Goal: Task Accomplishment & Management: Manage account settings

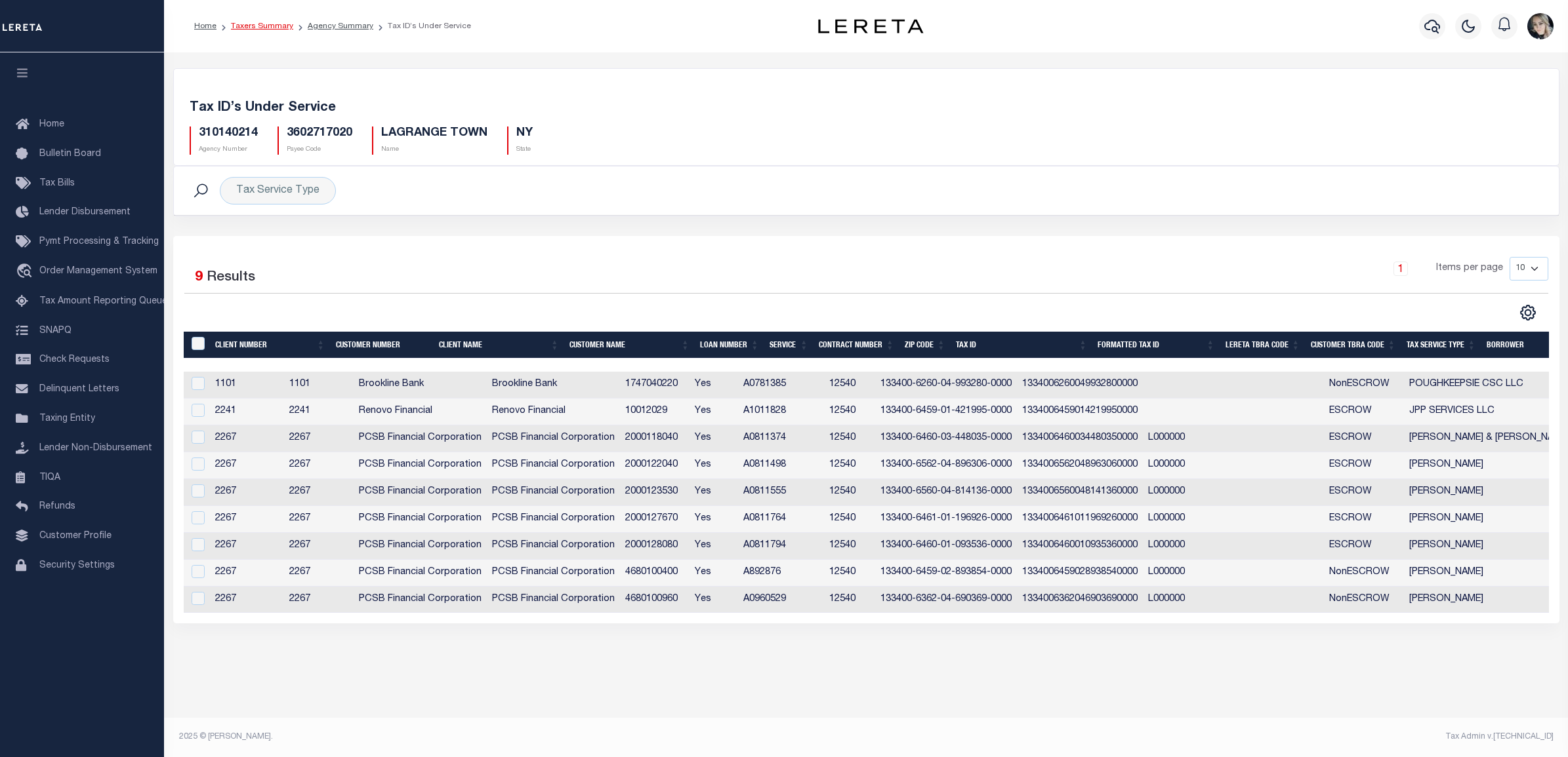
click at [269, 24] on link "Taxers Summary" at bounding box center [262, 26] width 63 height 7
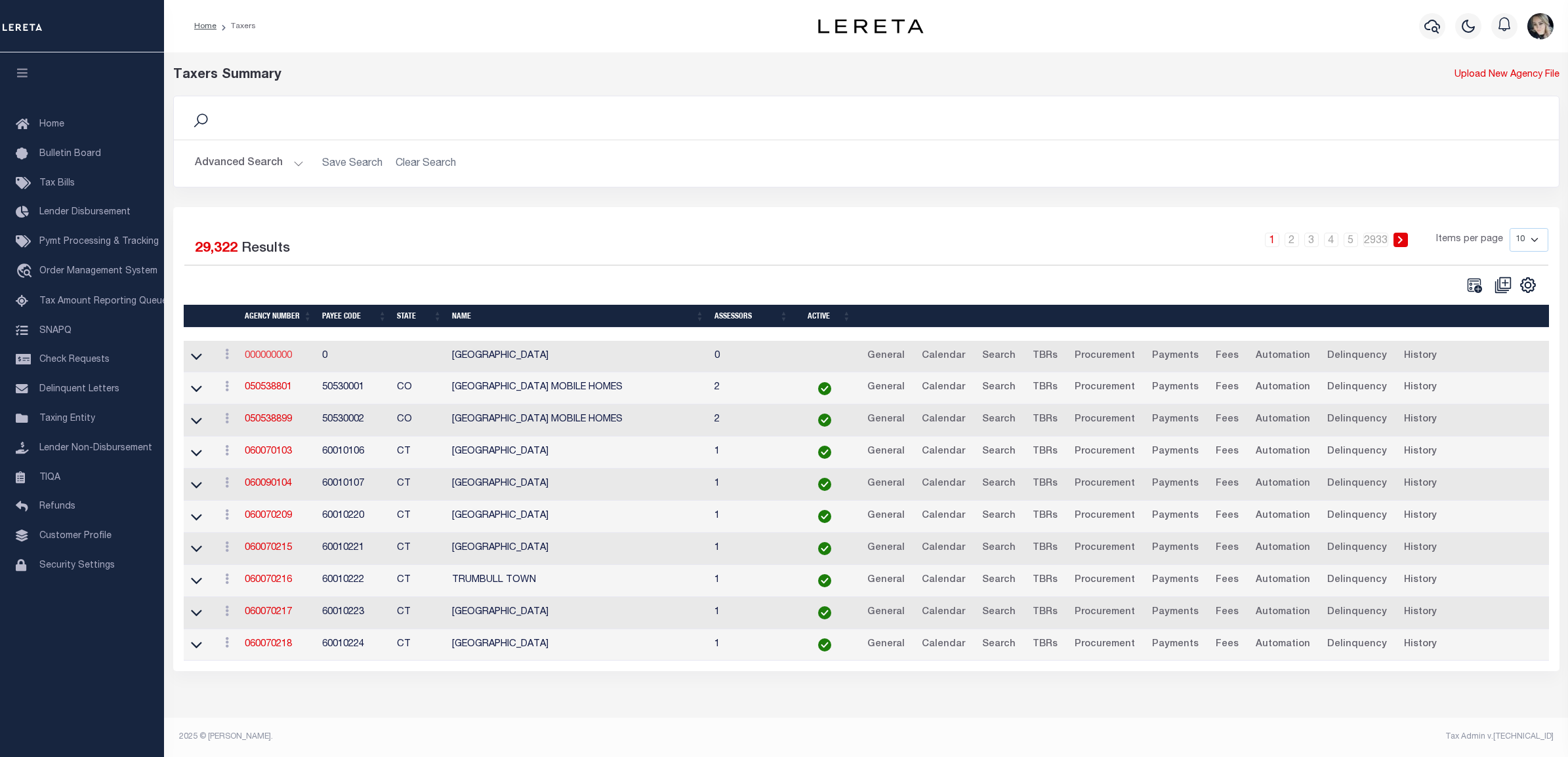
click at [256, 353] on link "000000000" at bounding box center [268, 357] width 47 height 9
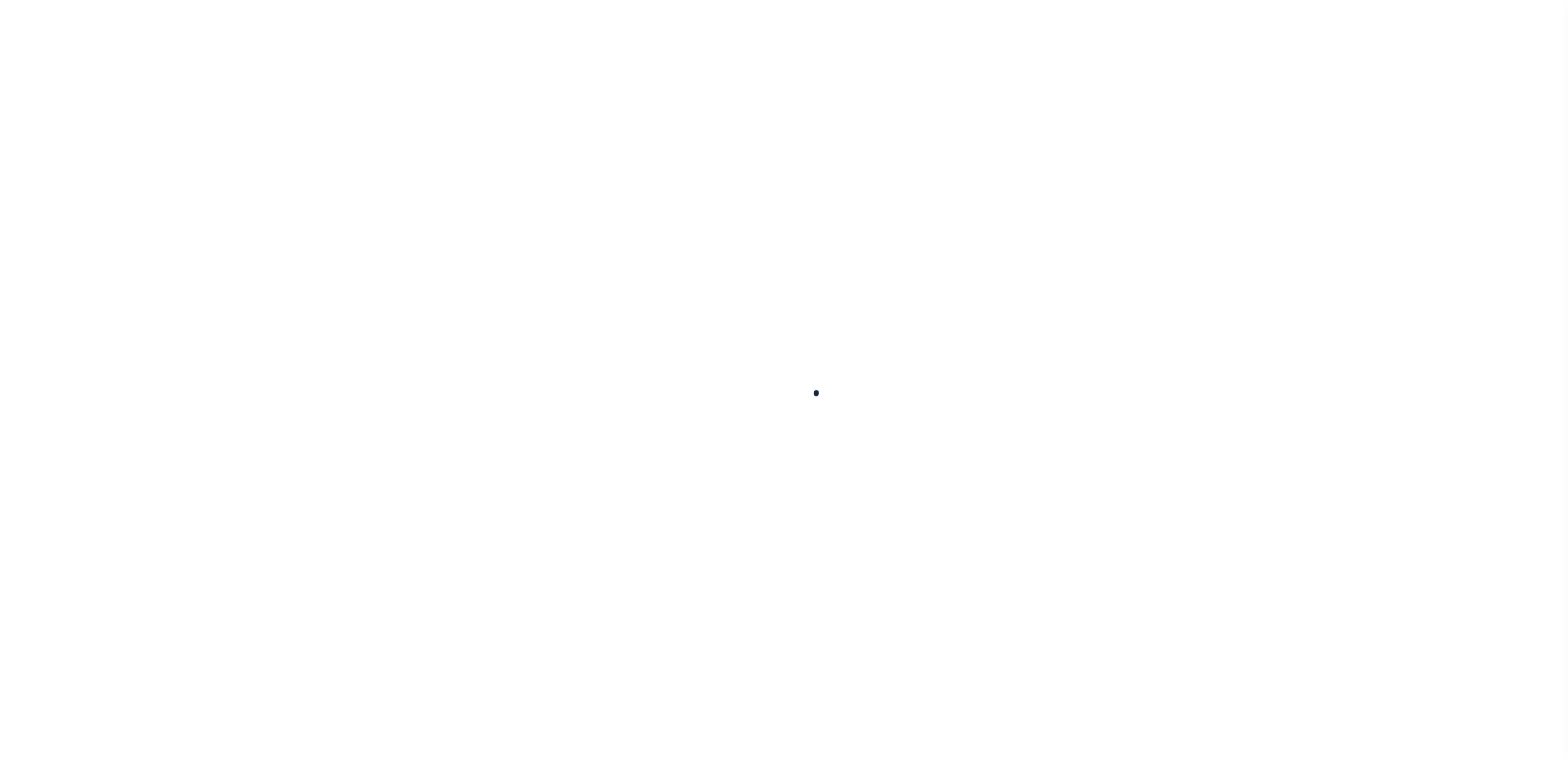
select select
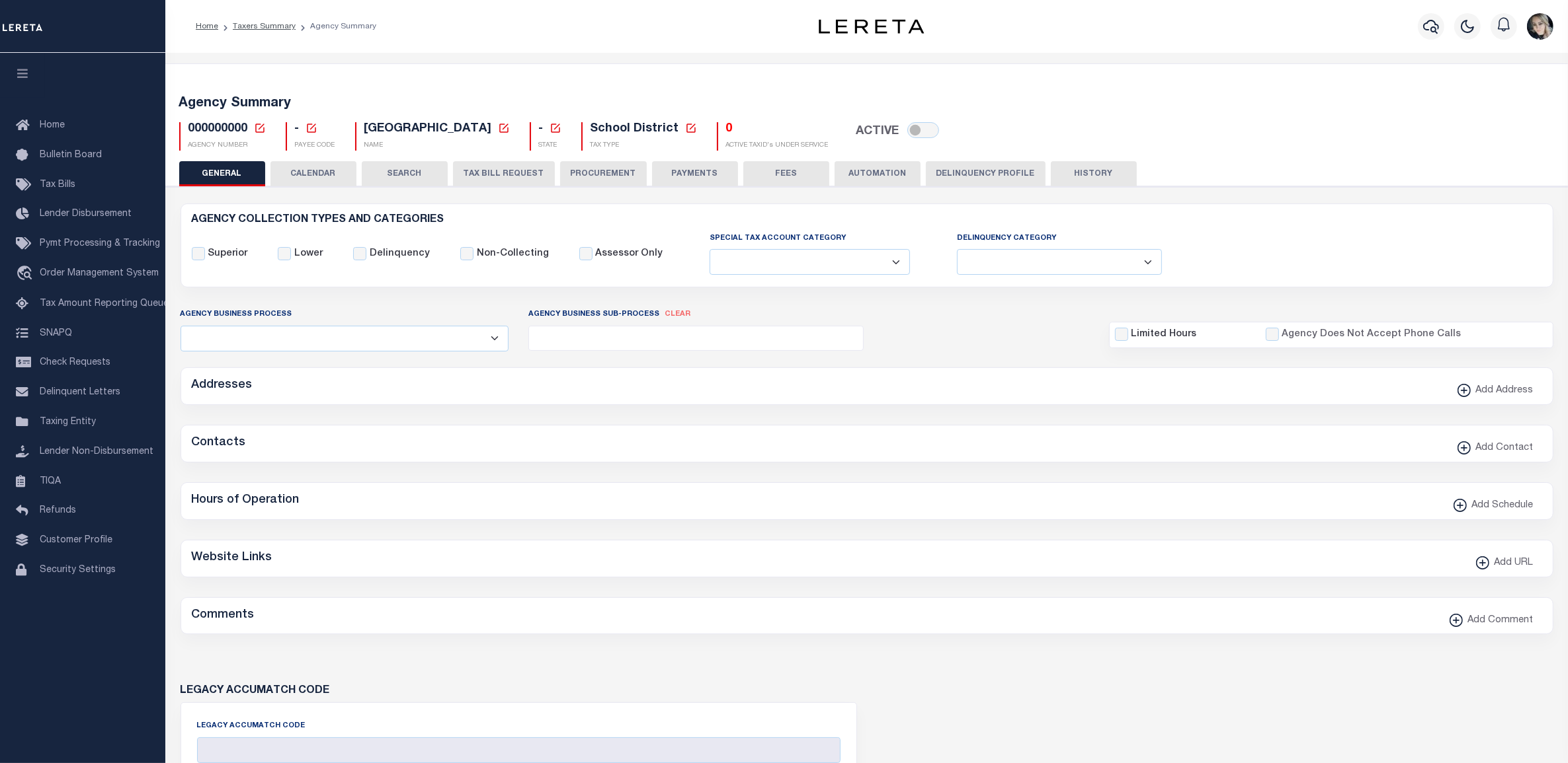
checkbox input "false"
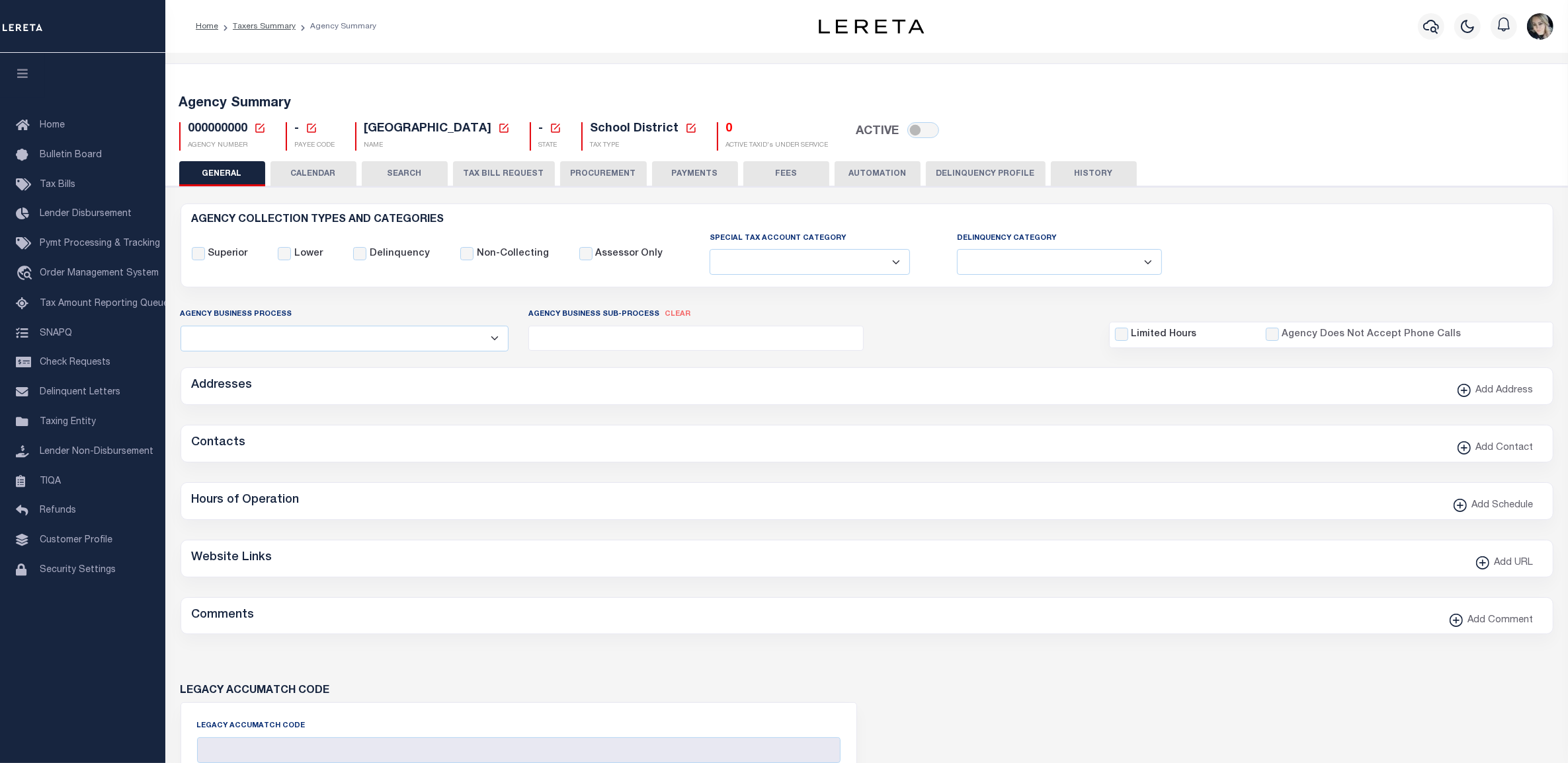
checkbox input "false"
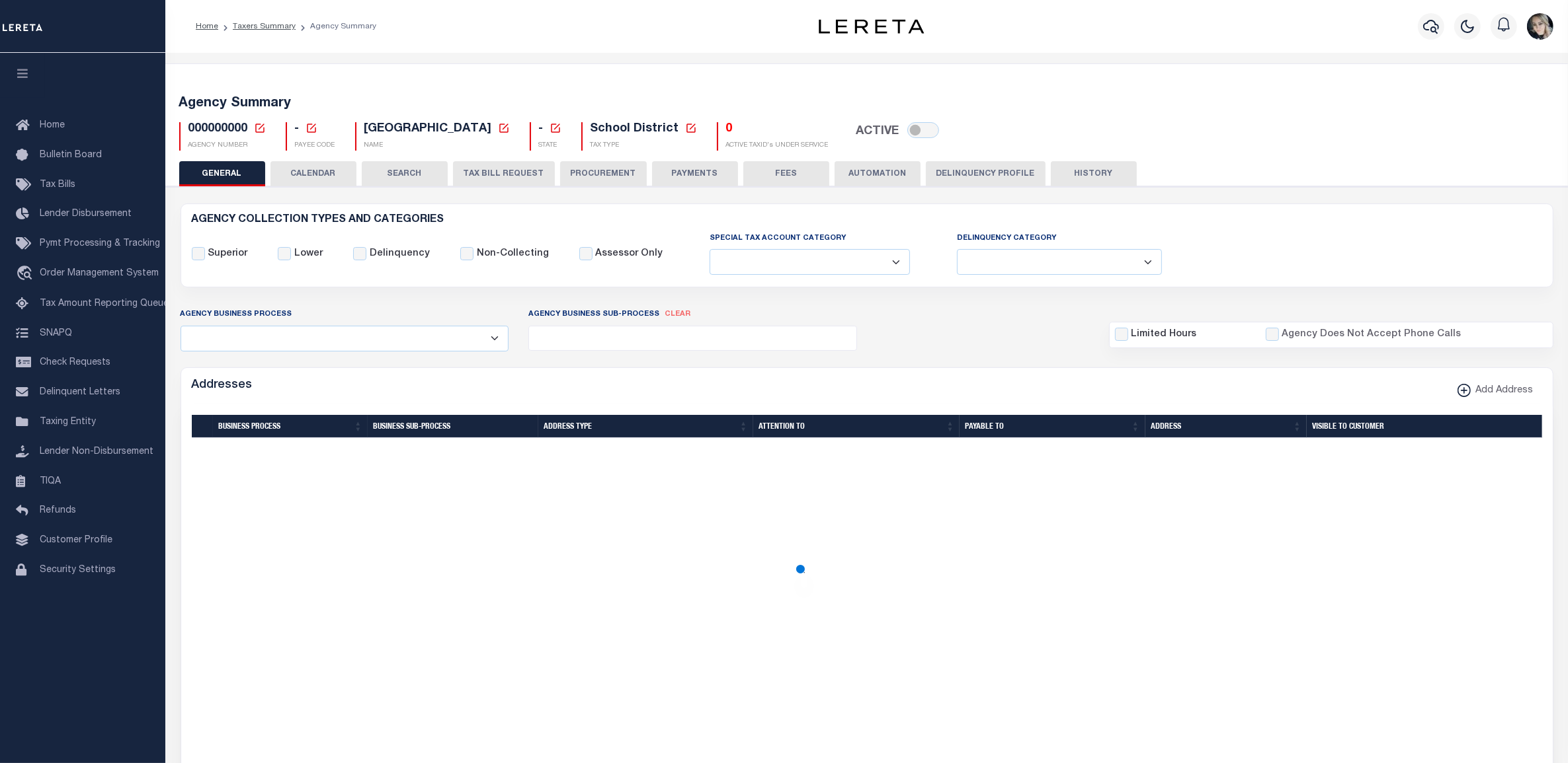
click at [256, 127] on icon at bounding box center [260, 128] width 9 height 9
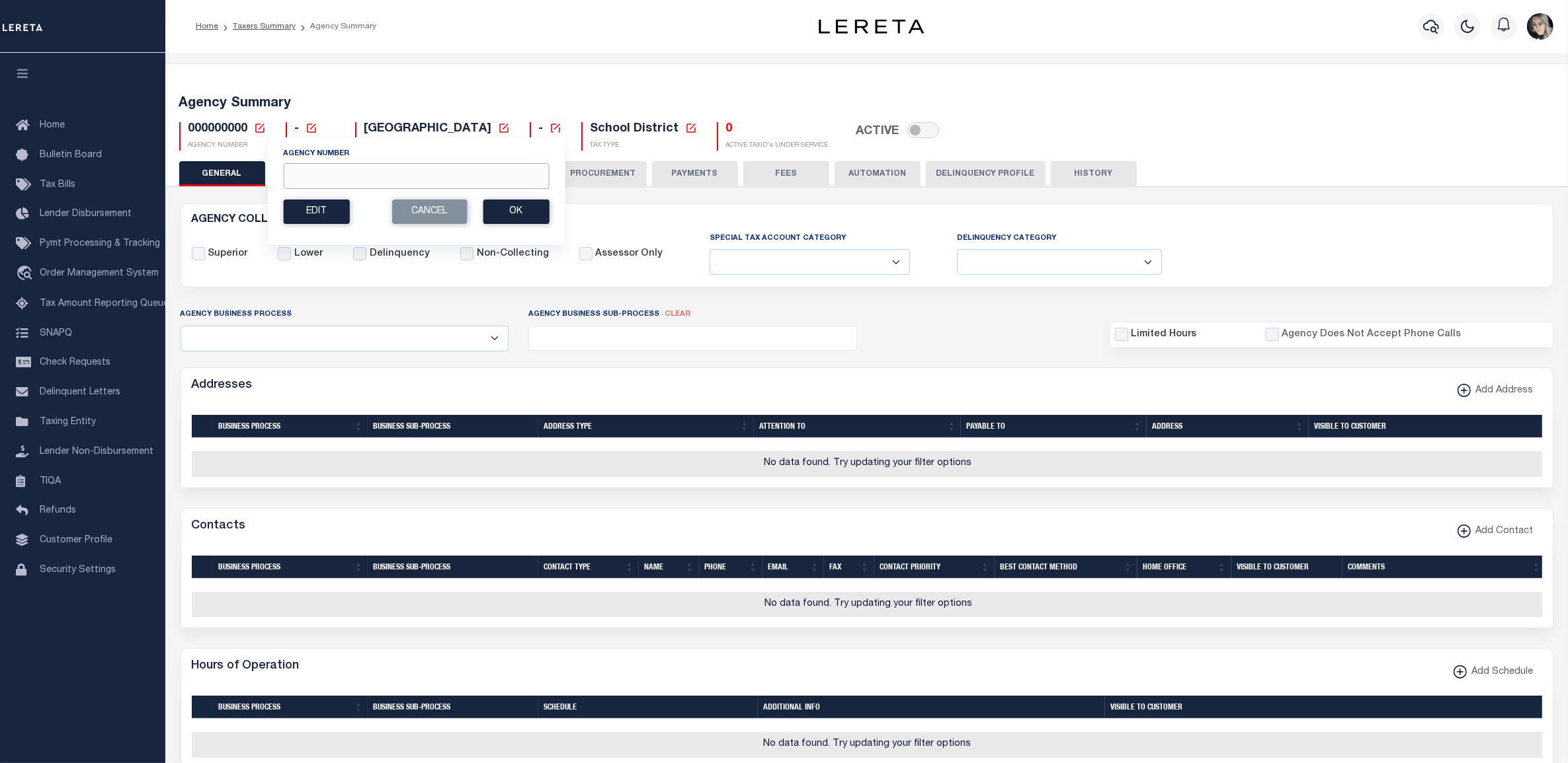
click at [350, 184] on input "Agency Number" at bounding box center [416, 175] width 266 height 25
paste input "450320000"
type input "450320000"
click at [537, 207] on button "Ok" at bounding box center [516, 212] width 66 height 25
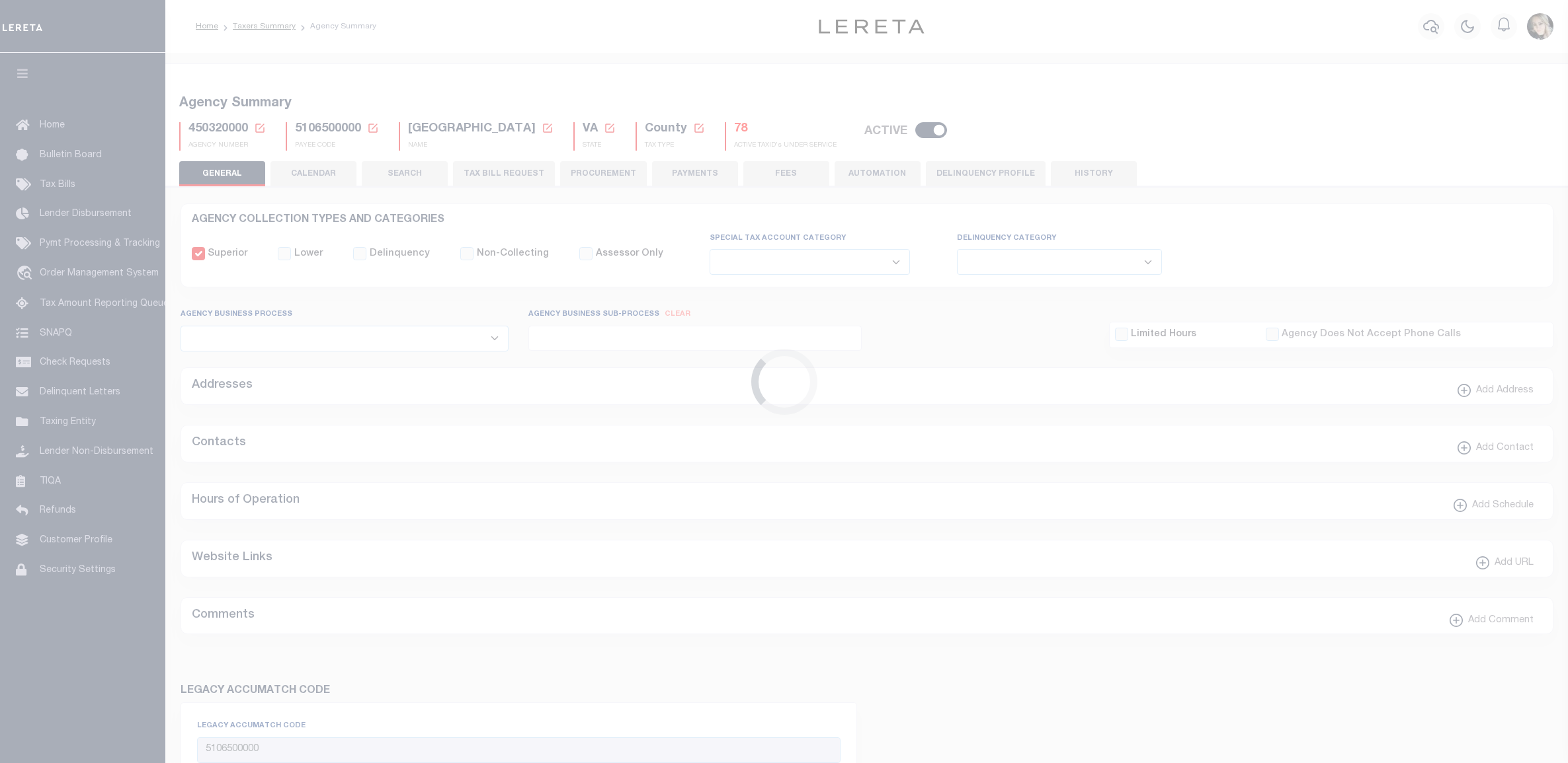
select select
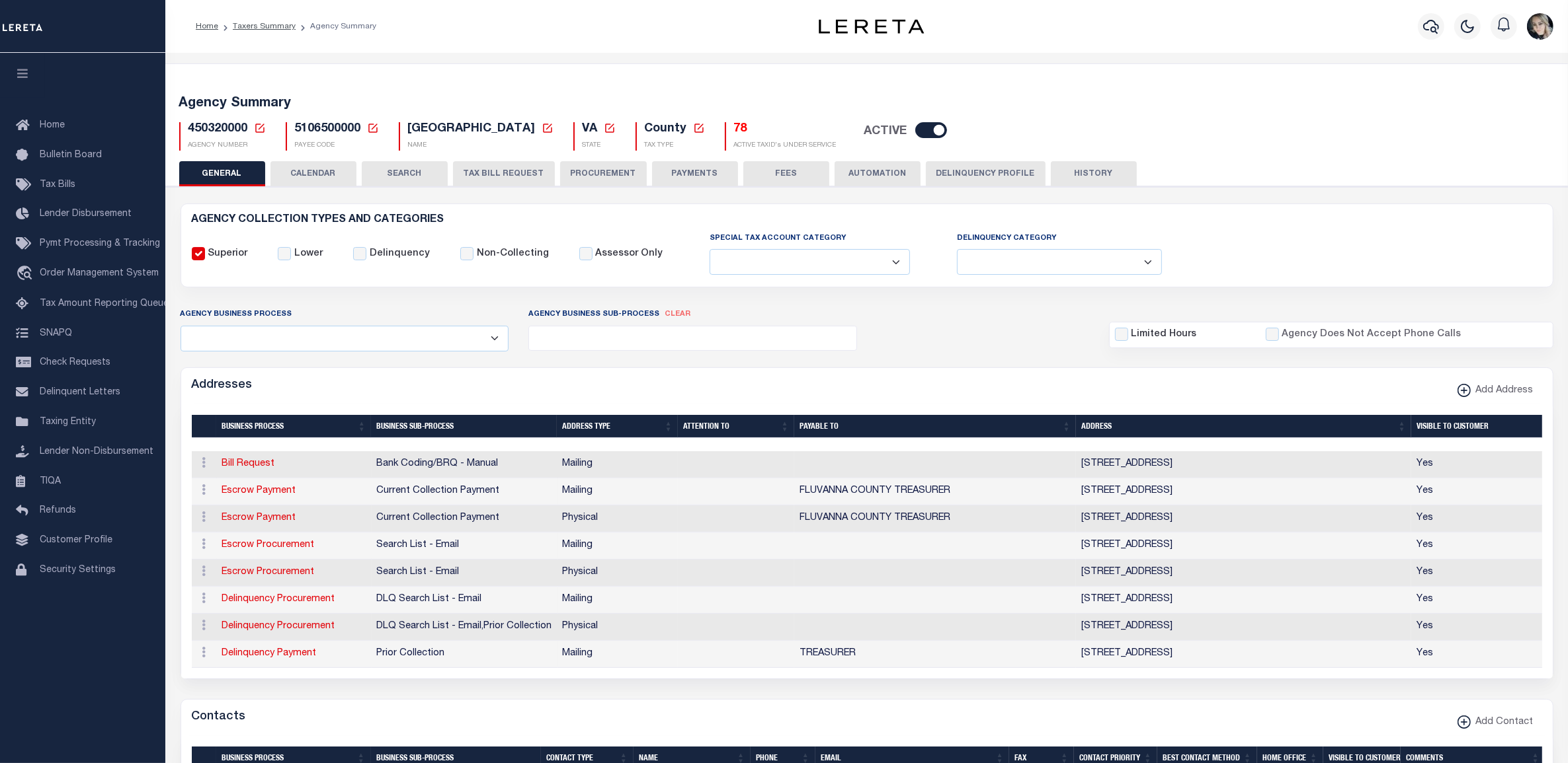
click at [259, 127] on icon at bounding box center [259, 128] width 12 height 12
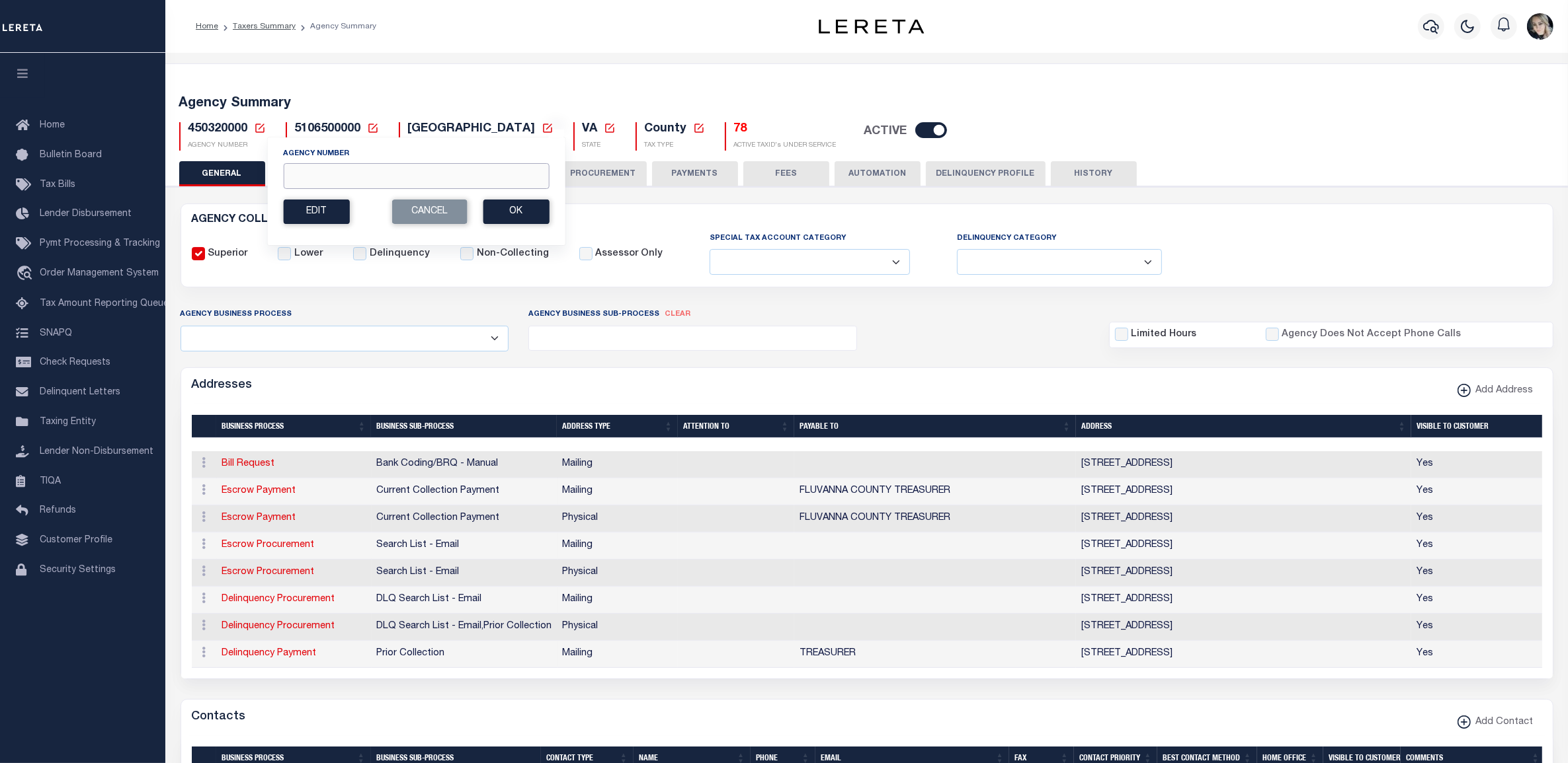
click at [329, 167] on input "Agency Number" at bounding box center [416, 175] width 266 height 25
type input "430290000"
click at [508, 213] on button "Ok" at bounding box center [516, 212] width 66 height 25
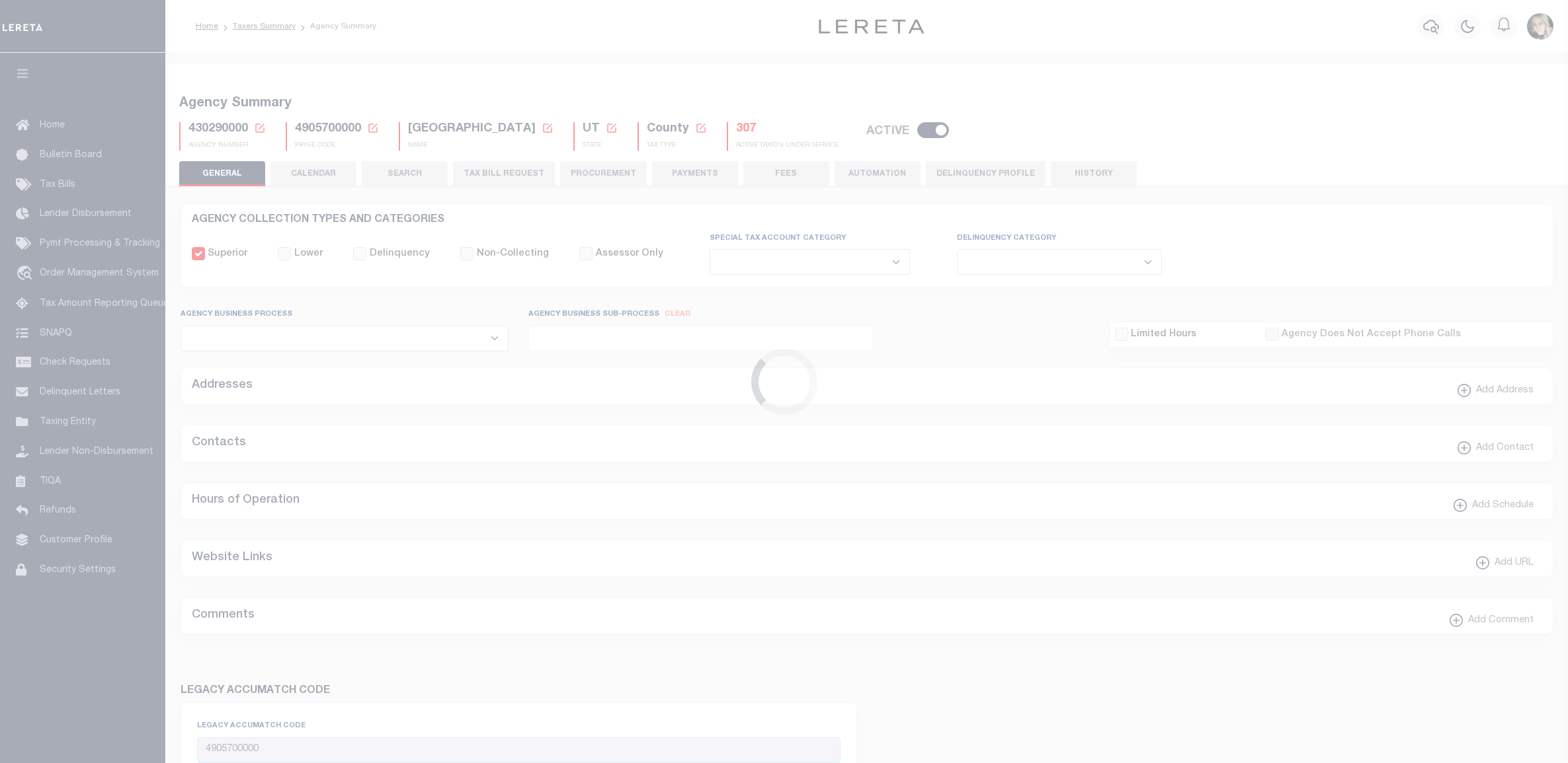
select select
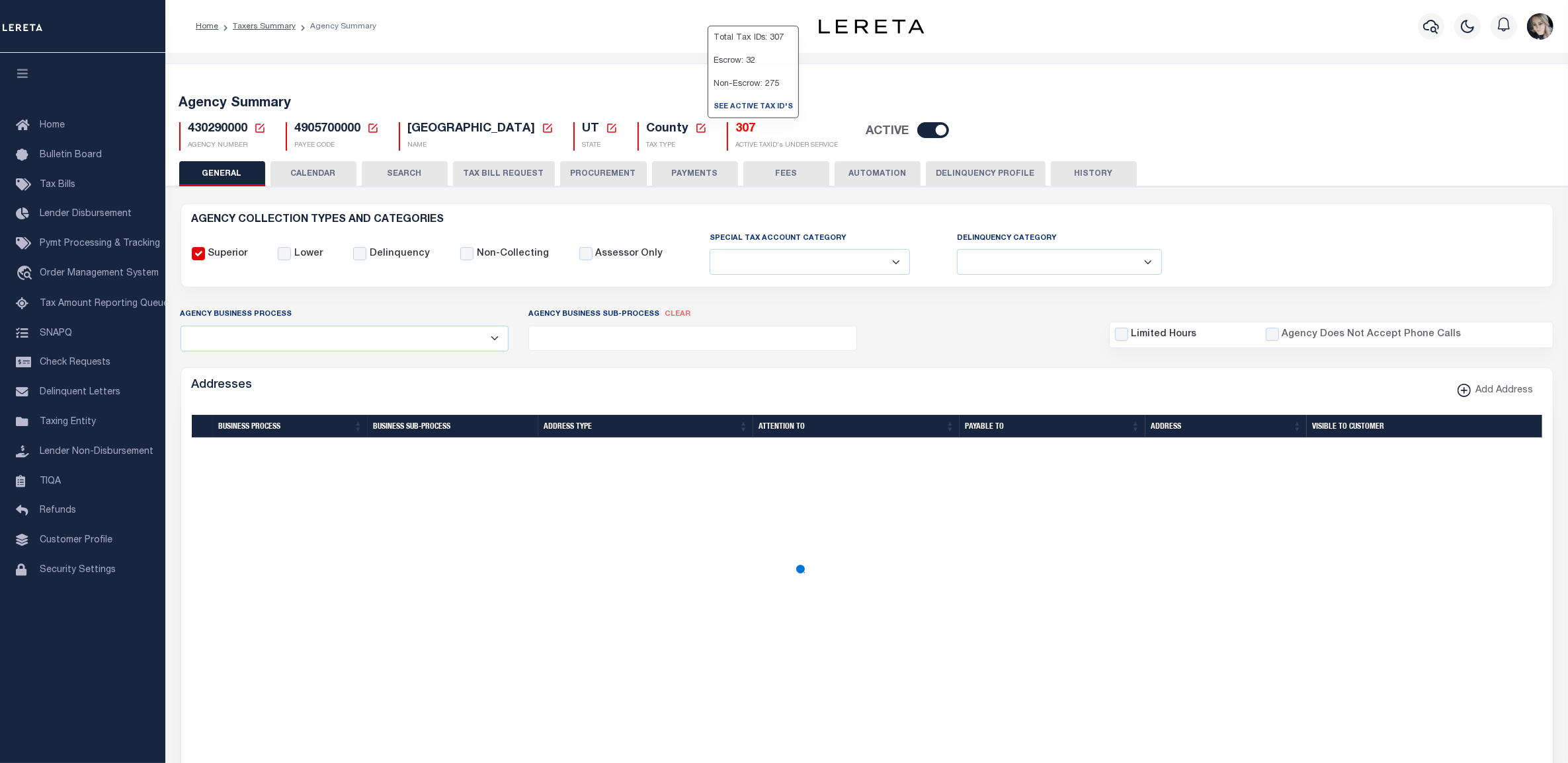
click at [736, 132] on h5 "307" at bounding box center [787, 129] width 103 height 14
